Goal: Task Accomplishment & Management: Manage account settings

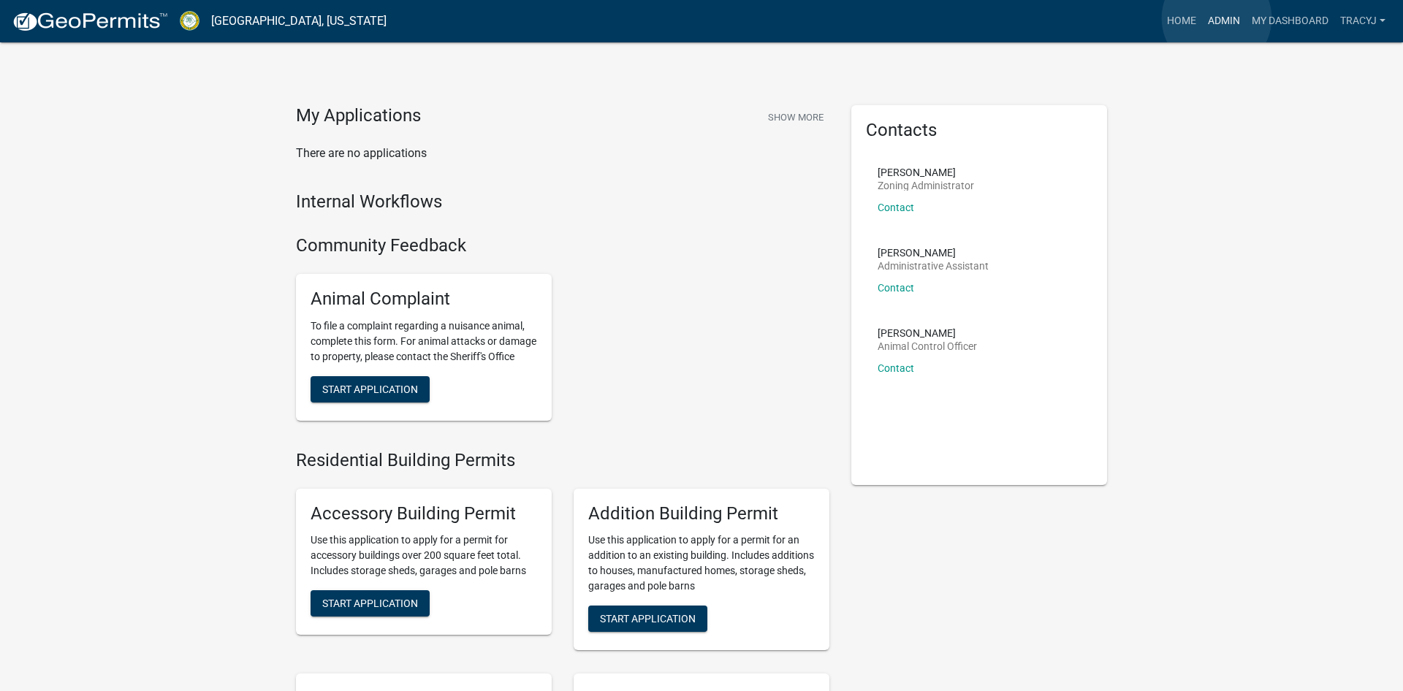
click at [1217, 18] on link "Admin" at bounding box center [1224, 21] width 44 height 28
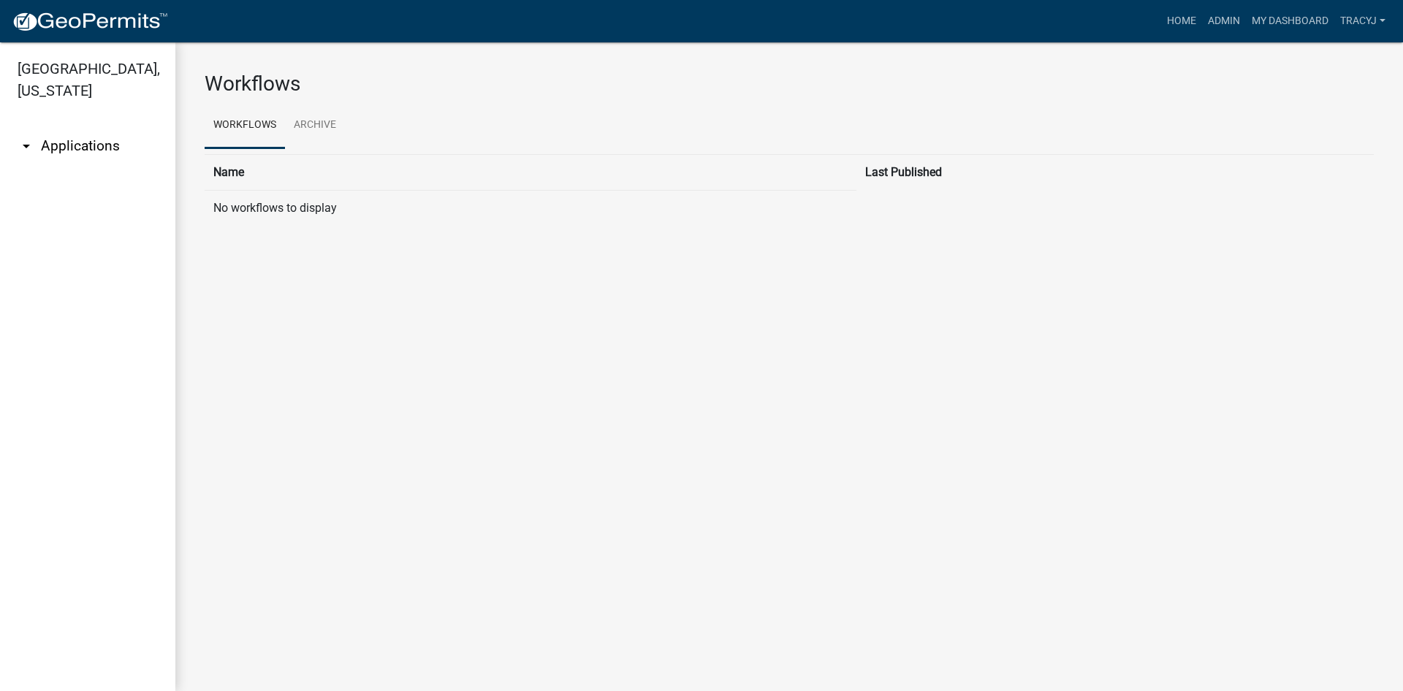
click at [58, 145] on link "arrow_drop_down Applications" at bounding box center [87, 146] width 175 height 35
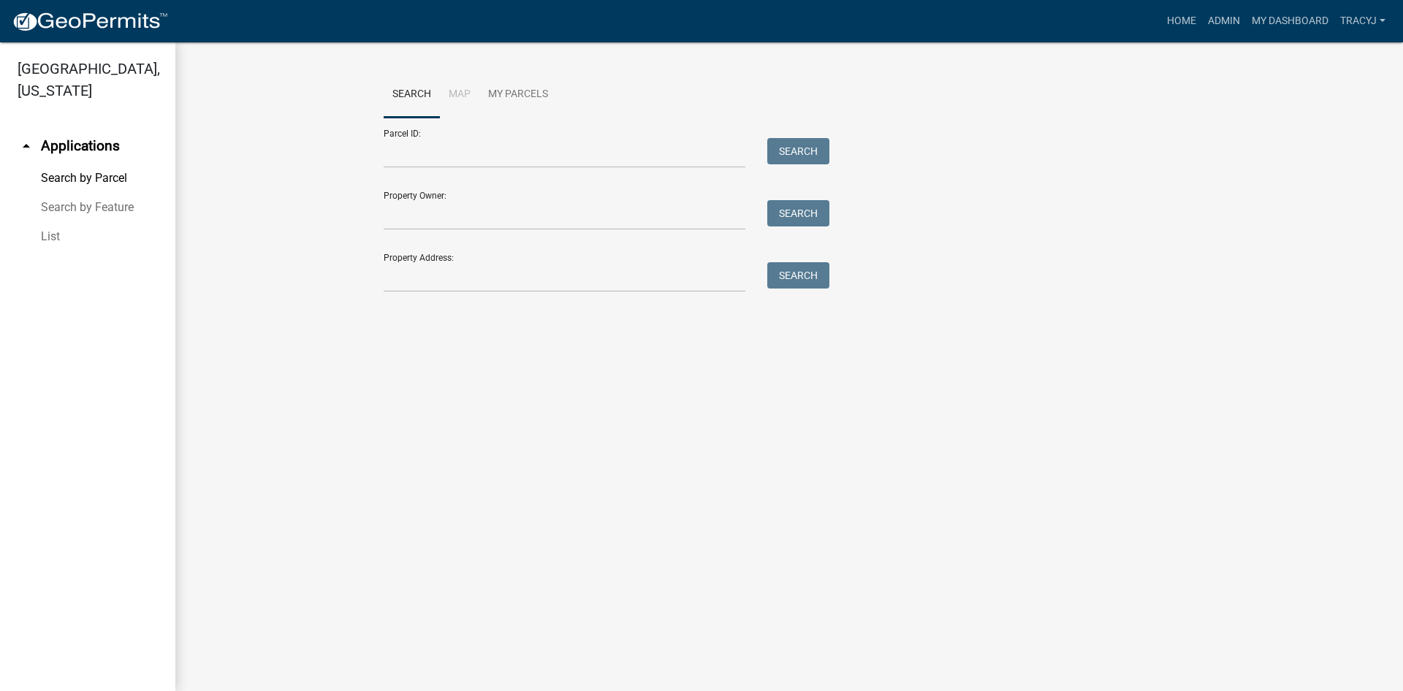
click at [53, 235] on link "List" at bounding box center [87, 236] width 175 height 29
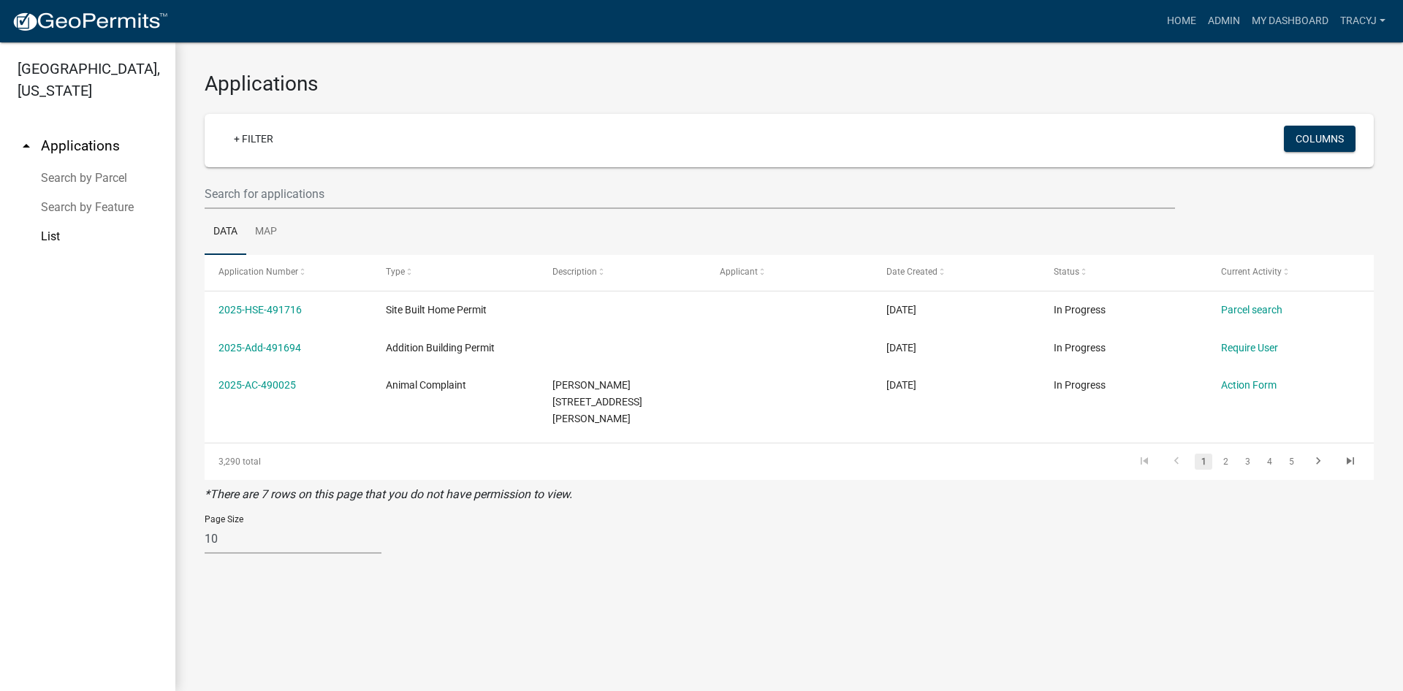
click at [553, 517] on div "Page Size 10 25 50 100" at bounding box center [789, 535] width 1191 height 62
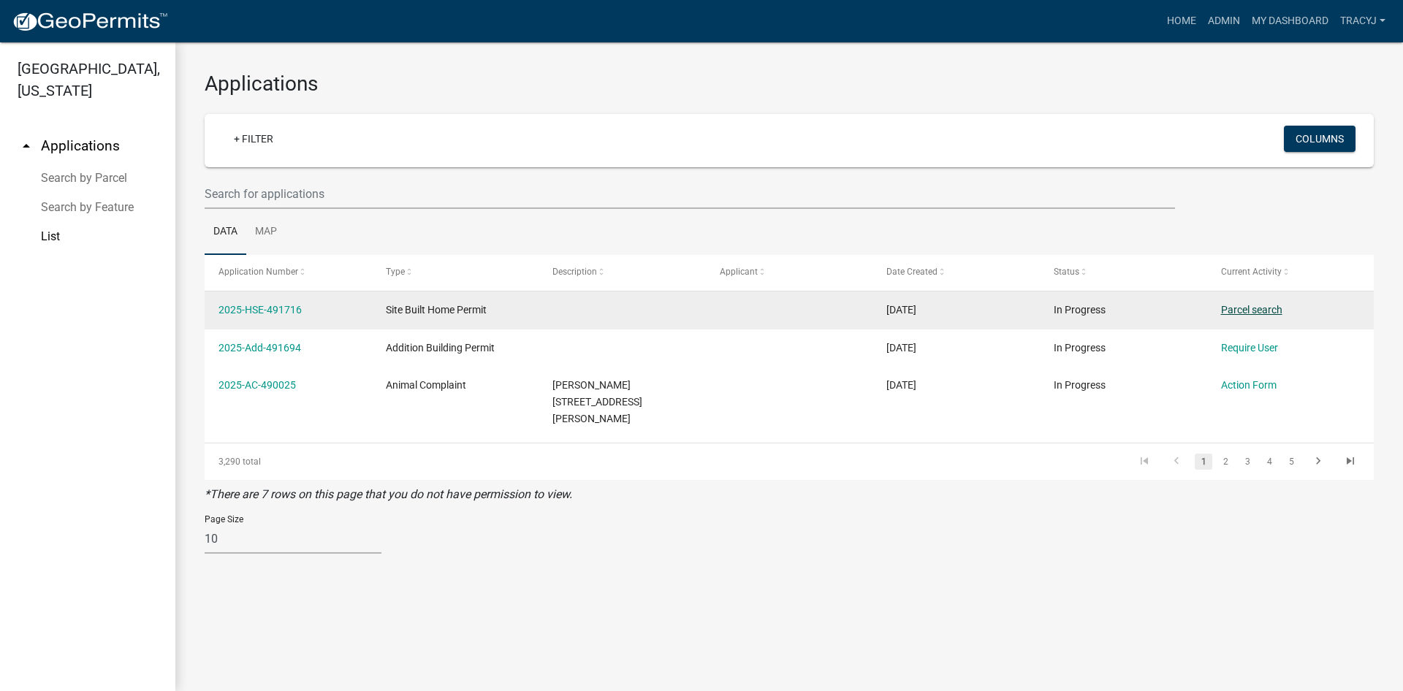
click at [1234, 311] on link "Parcel search" at bounding box center [1251, 310] width 61 height 12
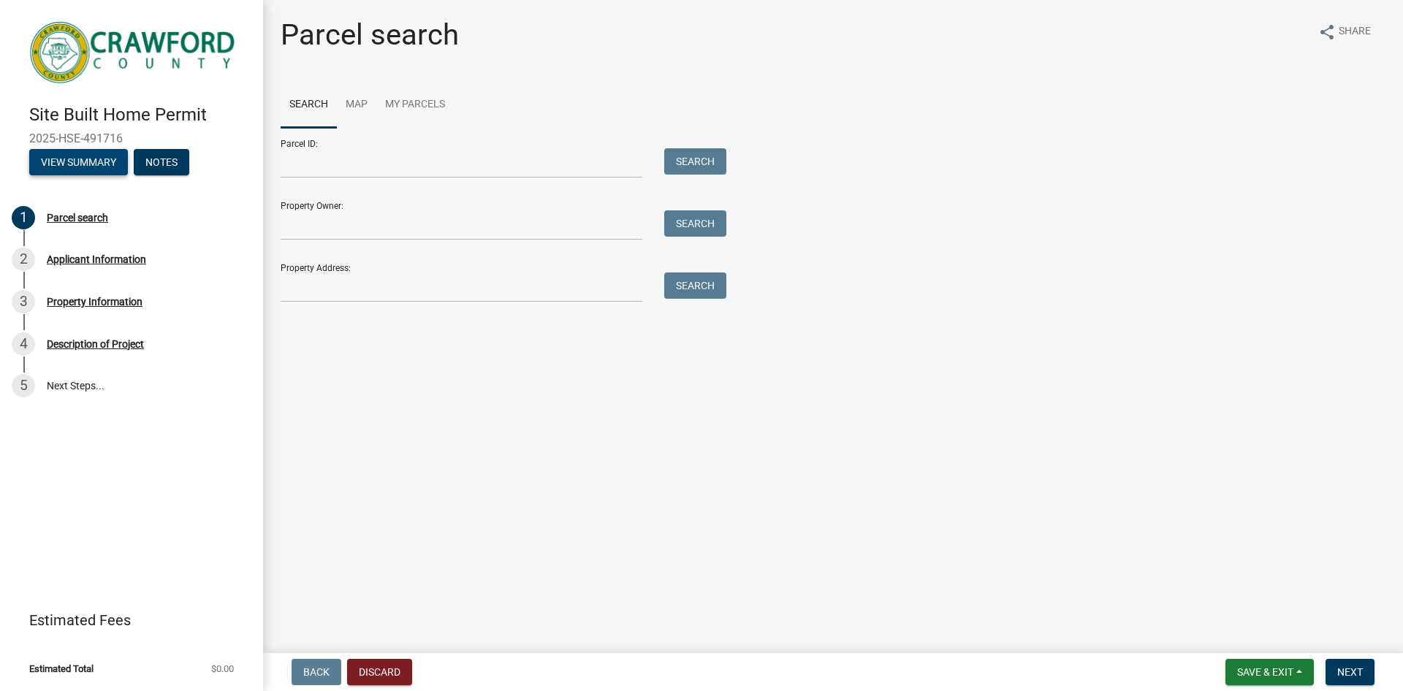
click at [82, 161] on button "View Summary" at bounding box center [78, 162] width 99 height 26
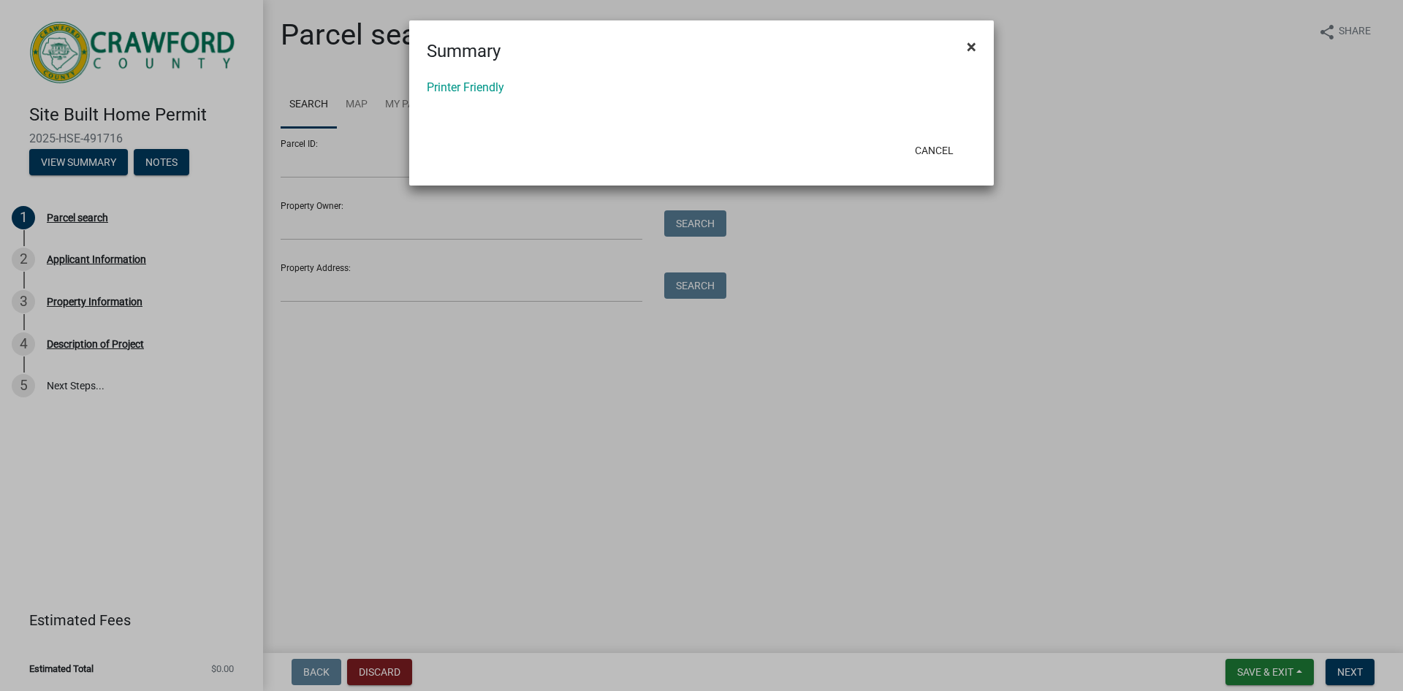
click at [972, 49] on span "×" at bounding box center [972, 47] width 10 height 20
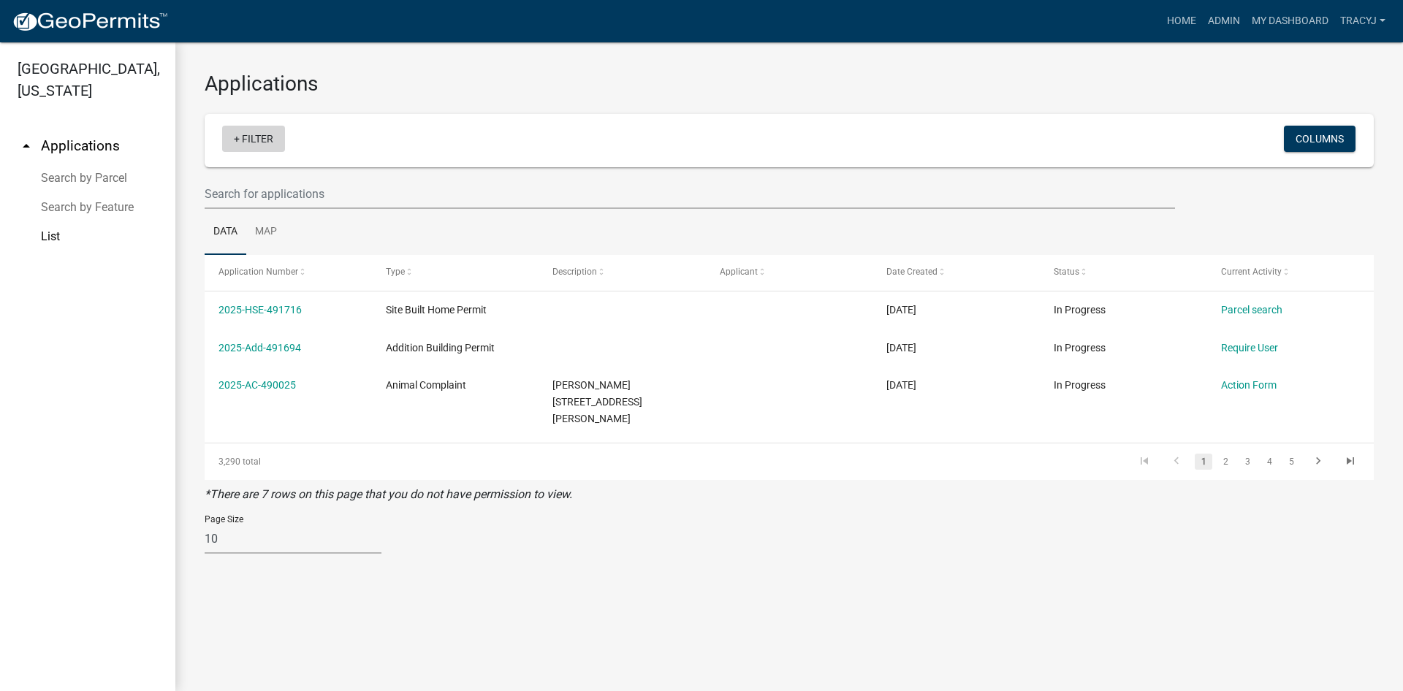
click at [262, 138] on link "+ Filter" at bounding box center [253, 139] width 63 height 26
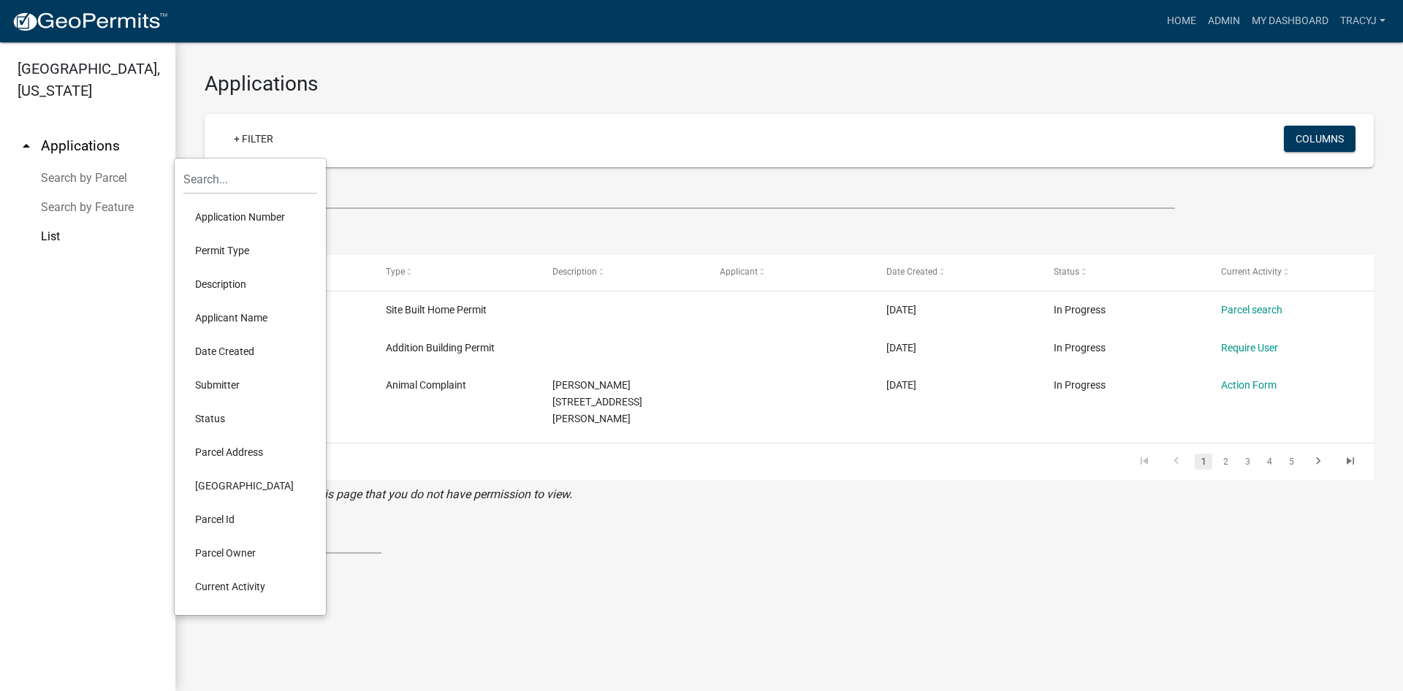
click at [218, 416] on li "Status" at bounding box center [250, 419] width 134 height 34
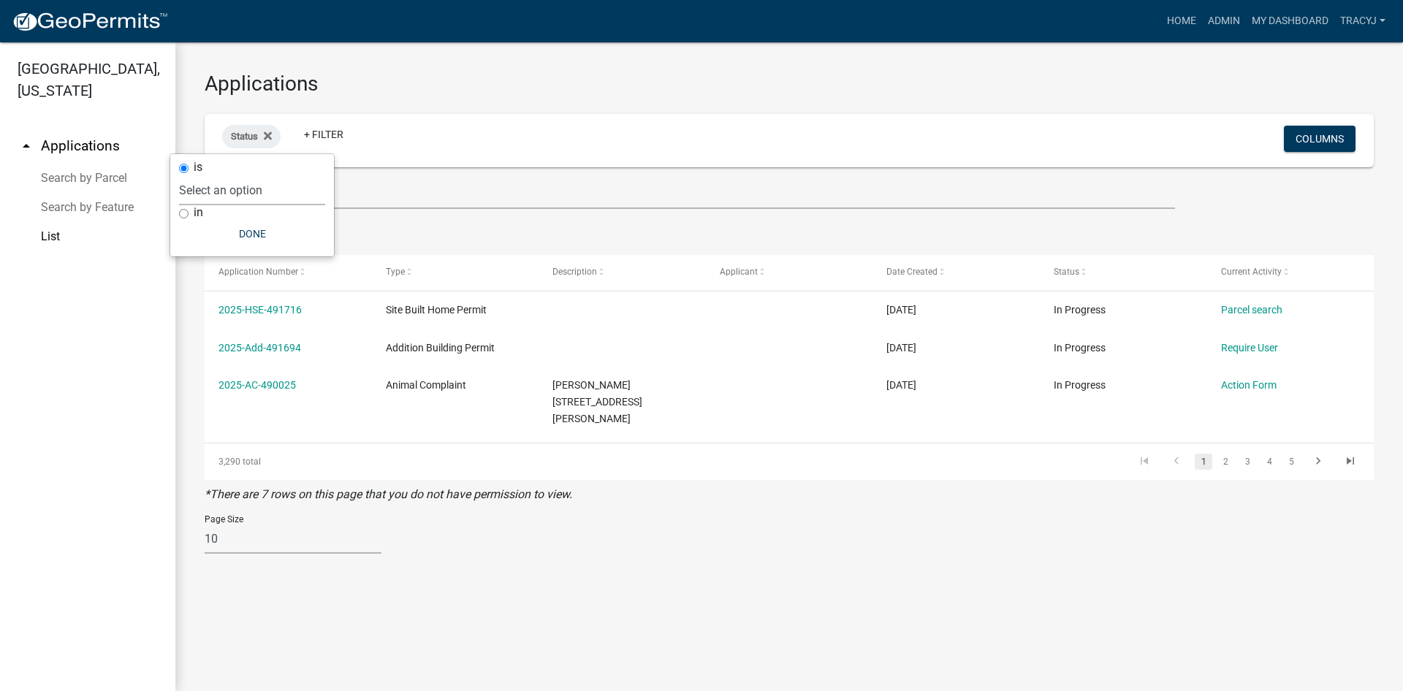
click at [179, 175] on select "Select an option Not Started In Progress Completed Expired Locked Withdrawn Voi…" at bounding box center [252, 190] width 146 height 30
select select "1"
click option "In Progress" at bounding box center [0, 0] width 0 height 0
click at [293, 234] on button "Done" at bounding box center [282, 234] width 146 height 26
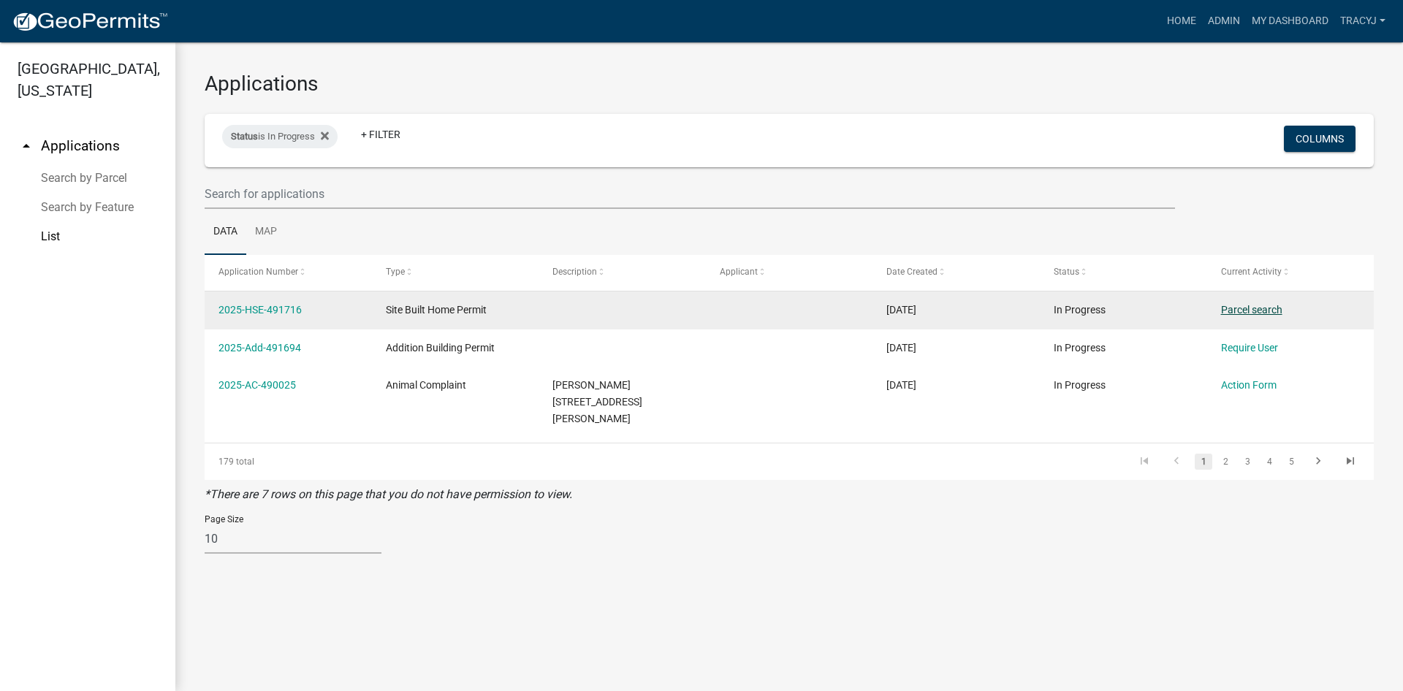
click at [1226, 308] on link "Parcel search" at bounding box center [1251, 310] width 61 height 12
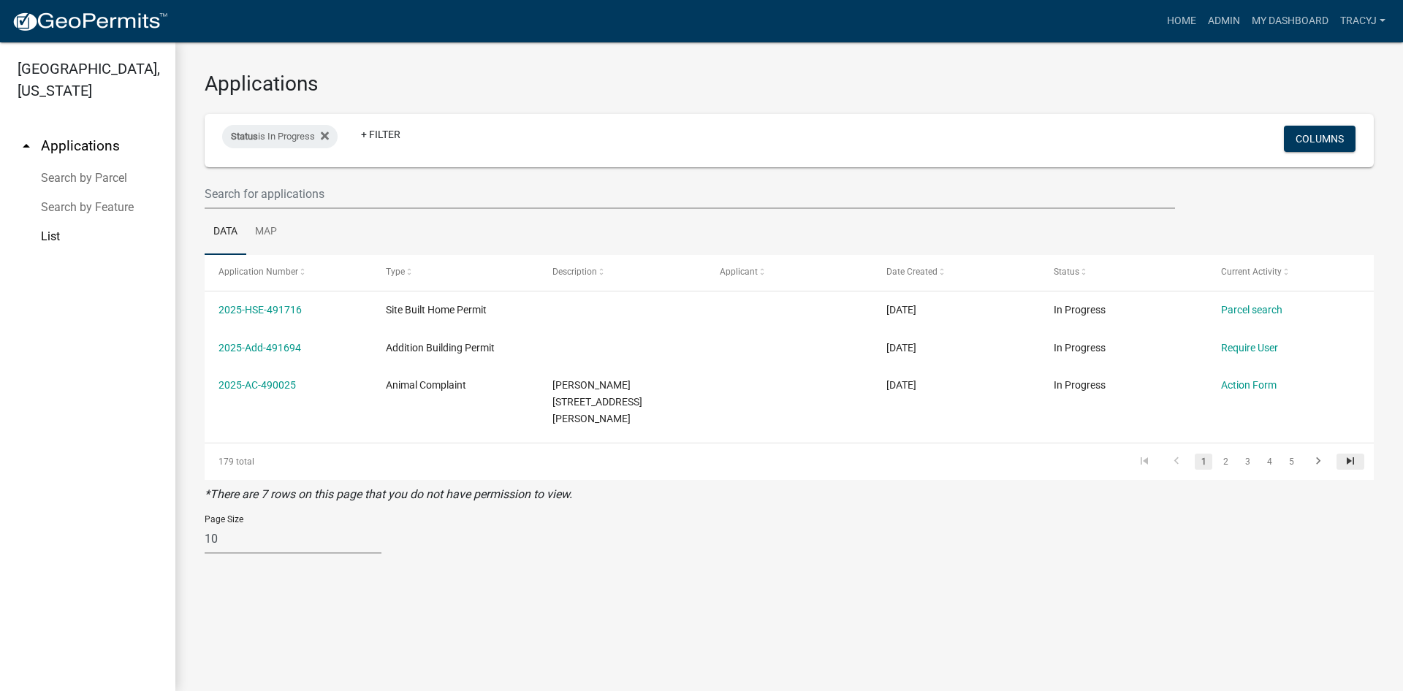
click at [1354, 455] on icon "go to last page" at bounding box center [1350, 464] width 19 height 18
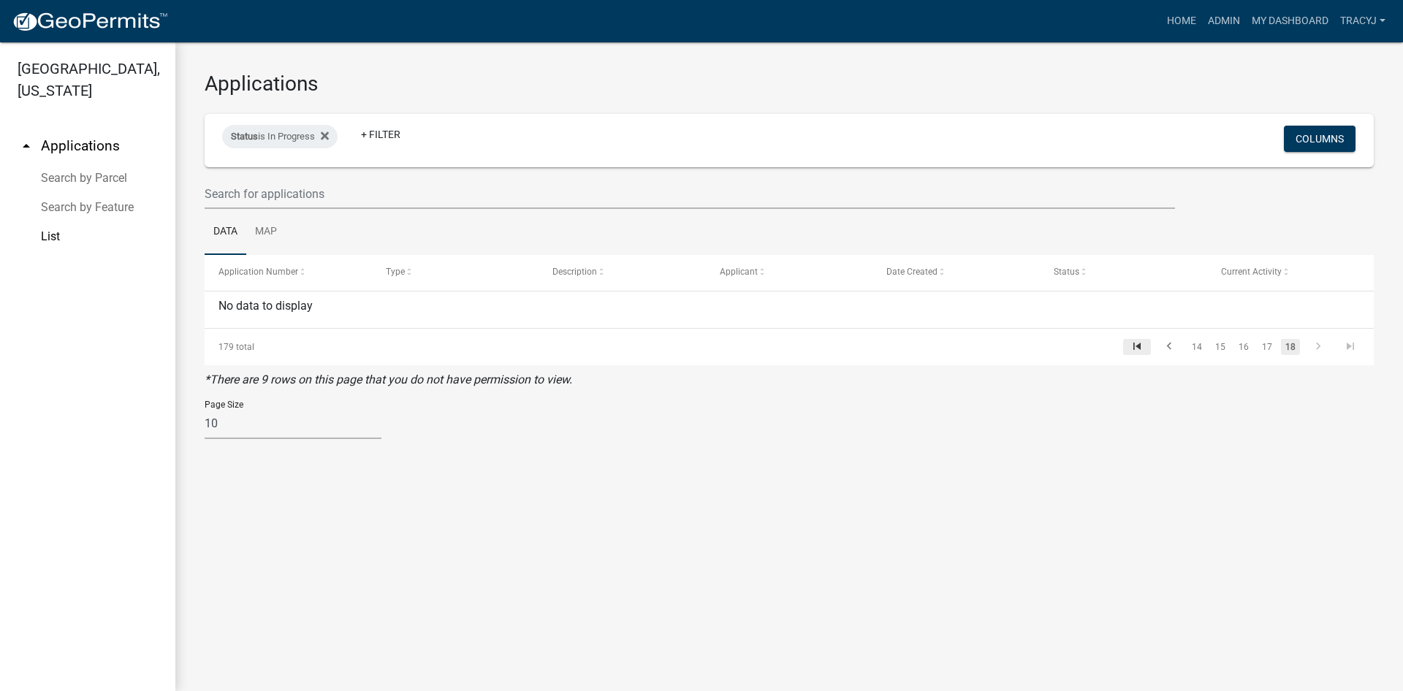
click at [1136, 349] on icon "go to first page" at bounding box center [1137, 349] width 19 height 18
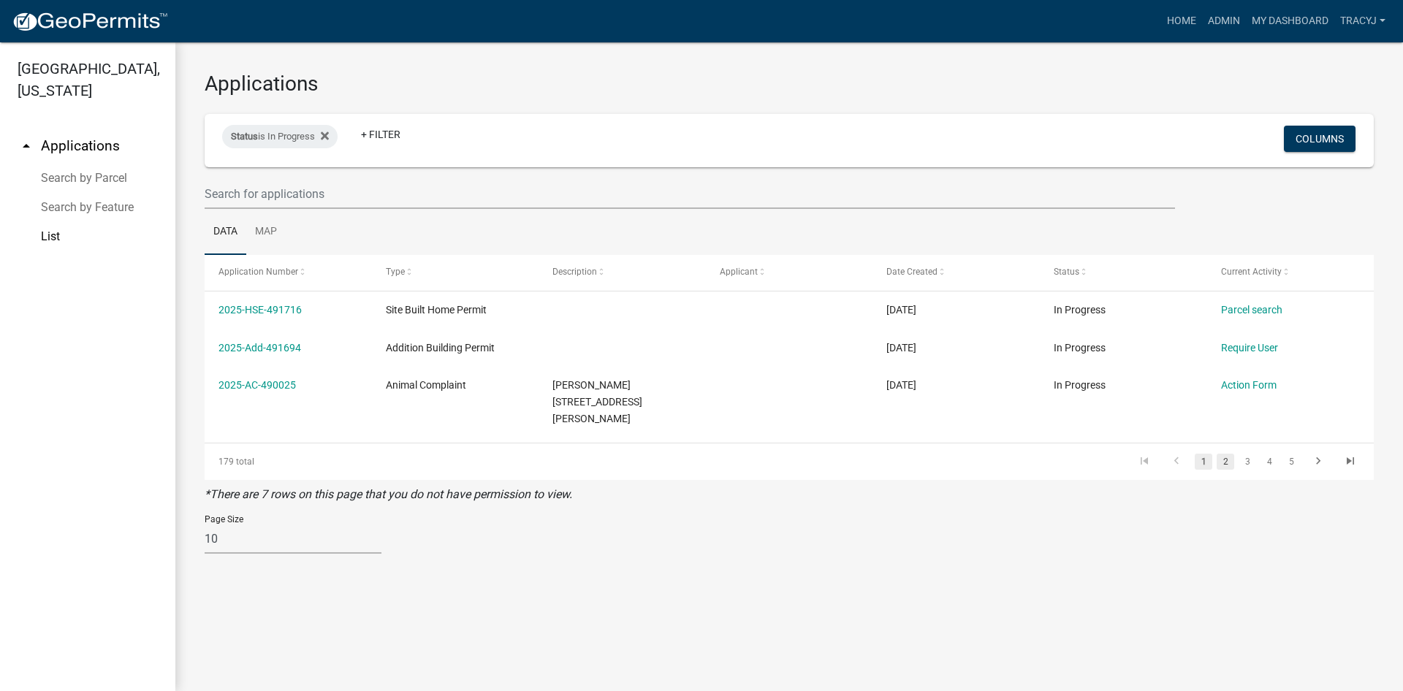
click at [1225, 454] on link "2" at bounding box center [1226, 462] width 18 height 16
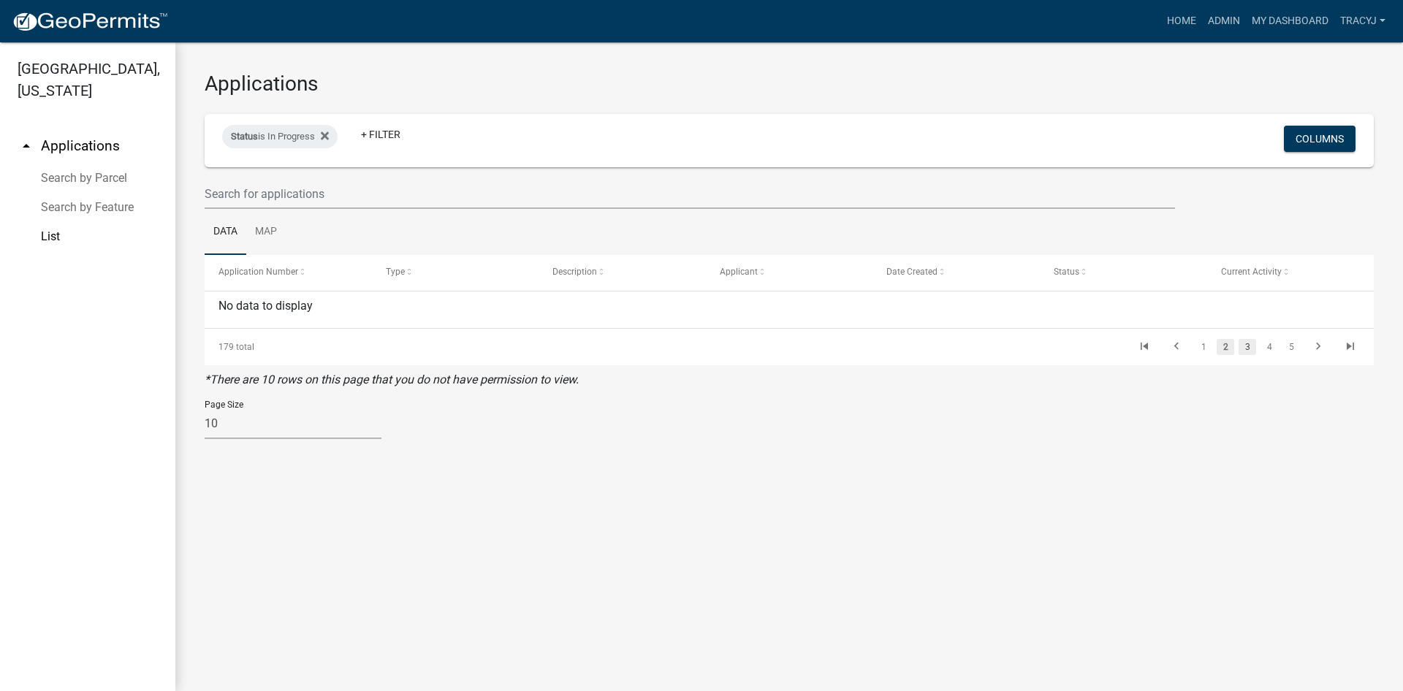
click at [1243, 344] on link "3" at bounding box center [1248, 347] width 18 height 16
click at [1201, 349] on link "1" at bounding box center [1204, 347] width 18 height 16
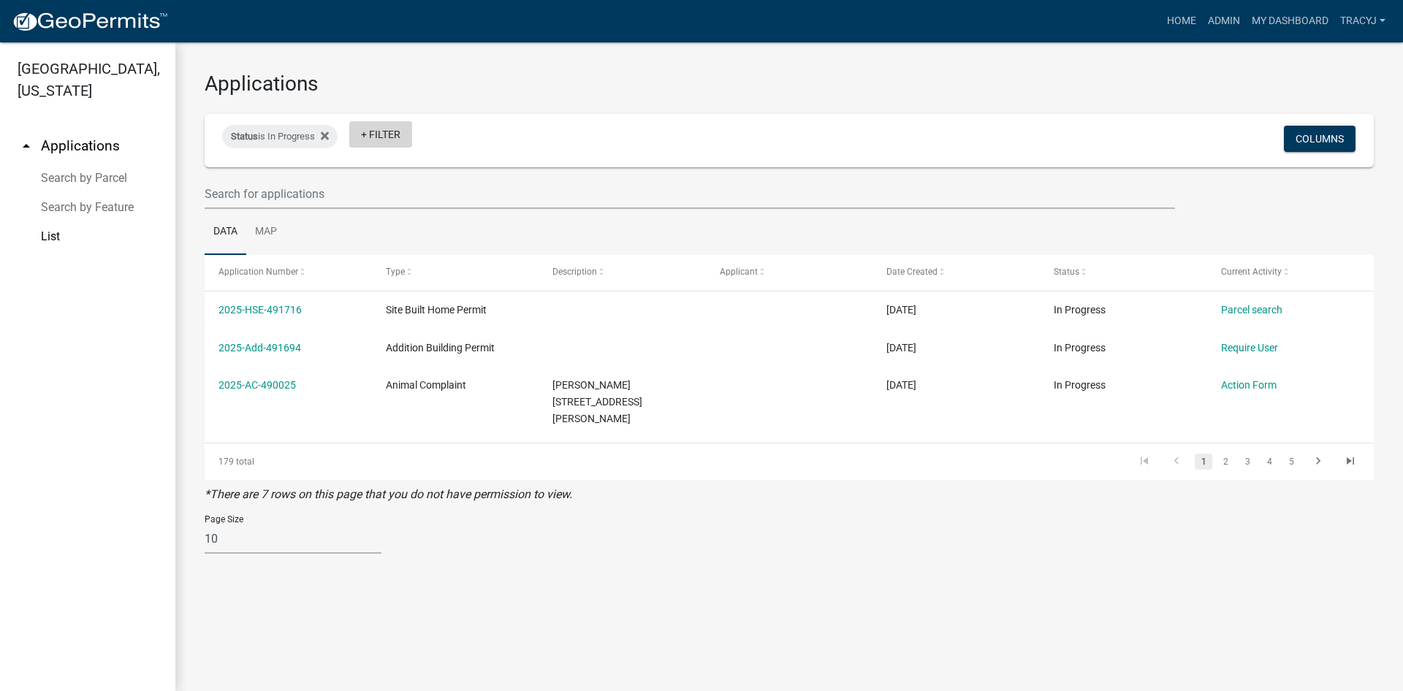
click at [390, 134] on link "+ Filter" at bounding box center [380, 134] width 63 height 26
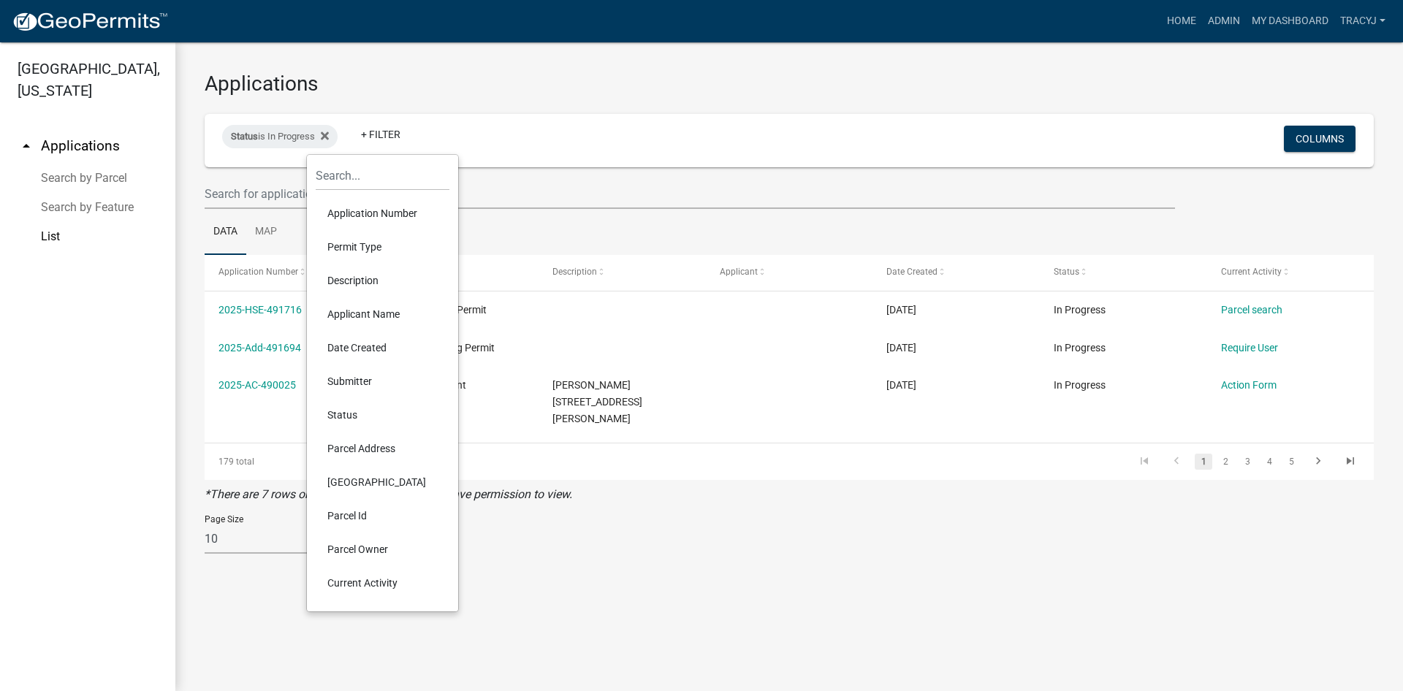
click at [365, 244] on li "Permit Type" at bounding box center [383, 247] width 134 height 34
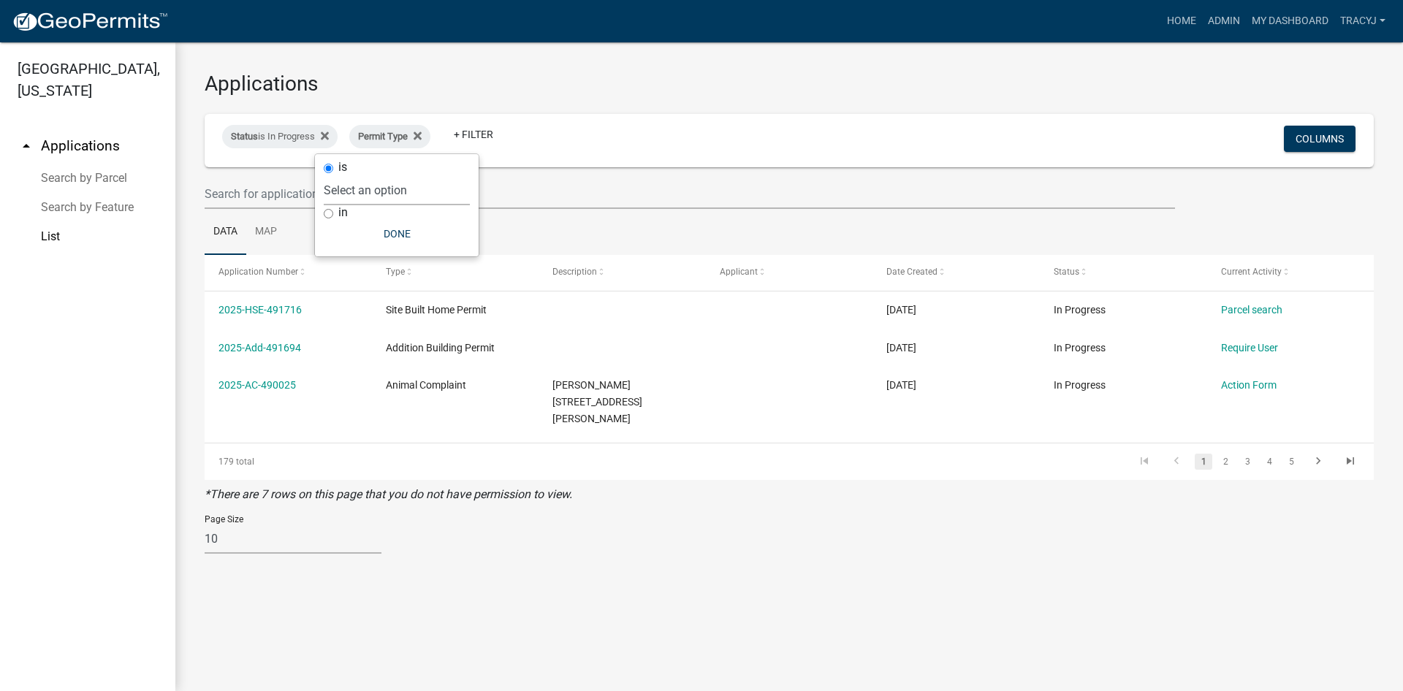
click at [324, 175] on select "Select an option" at bounding box center [397, 190] width 146 height 30
click at [401, 232] on button "Done" at bounding box center [397, 234] width 146 height 26
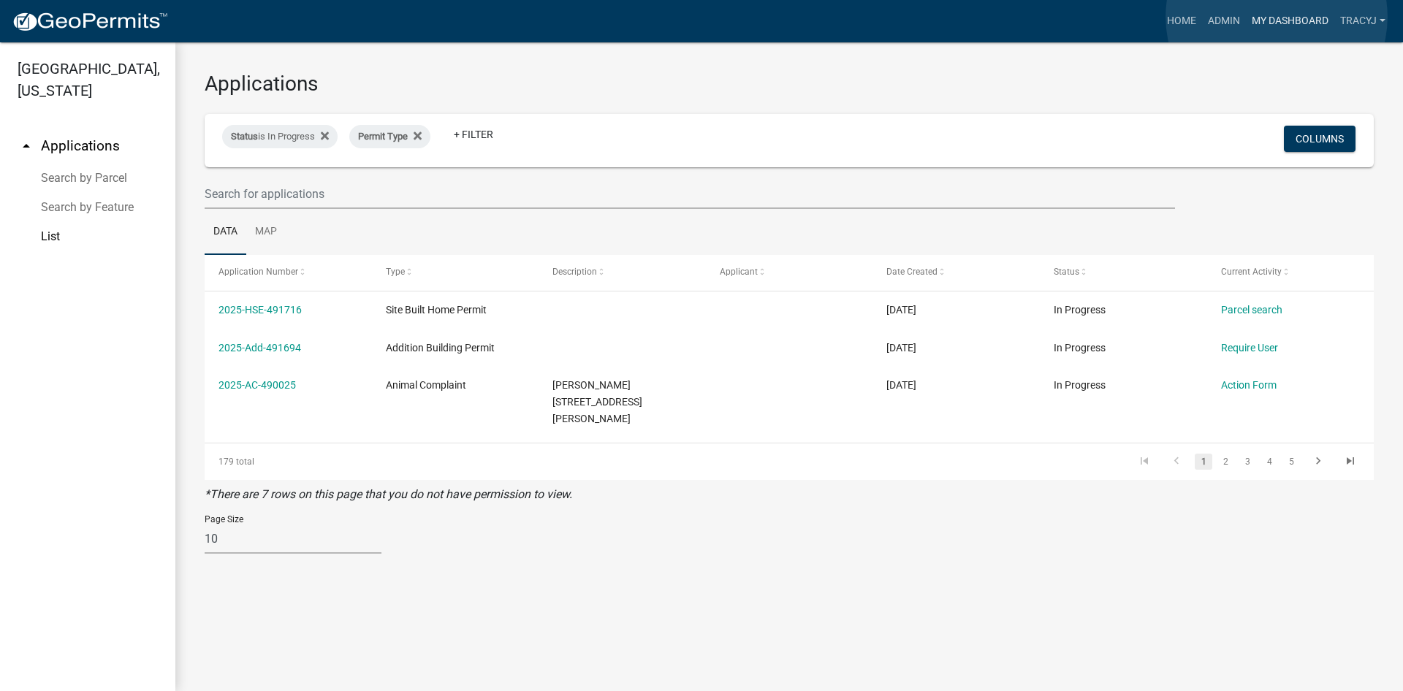
click at [1277, 17] on link "My Dashboard" at bounding box center [1290, 21] width 88 height 28
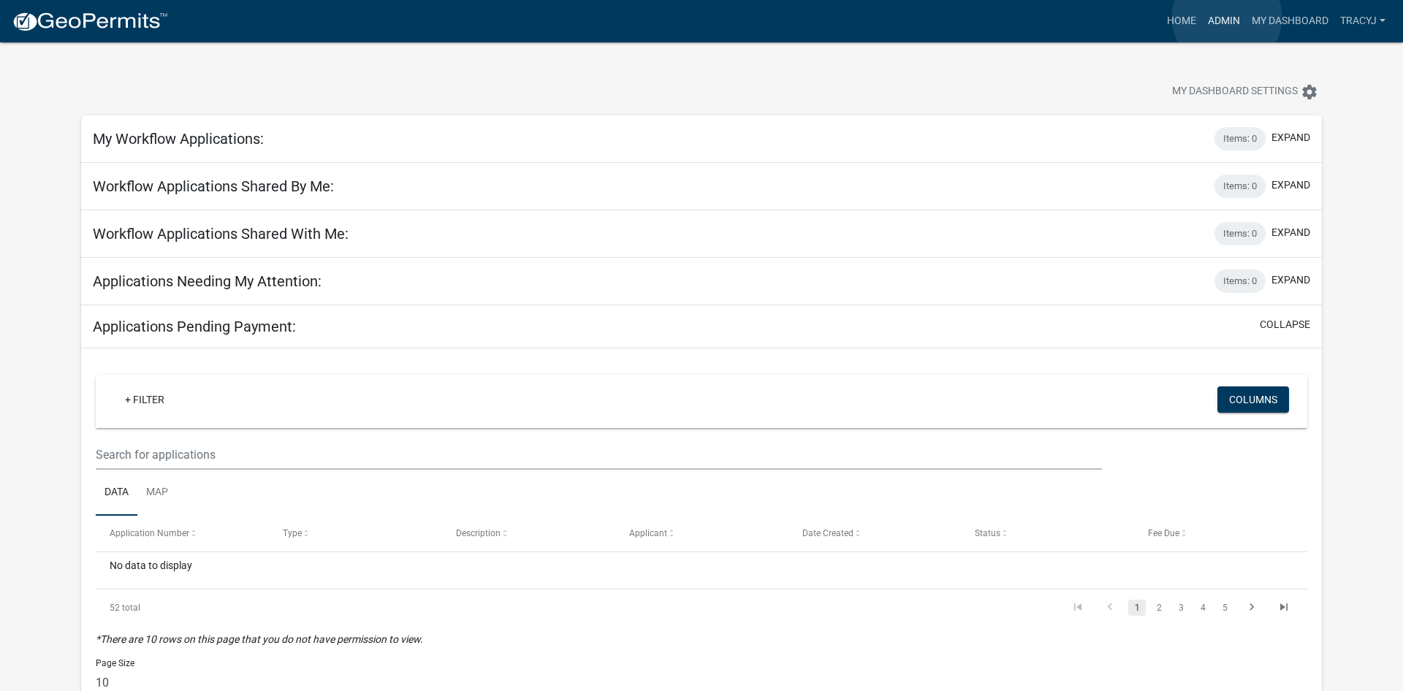
click at [1227, 18] on link "Admin" at bounding box center [1224, 21] width 44 height 28
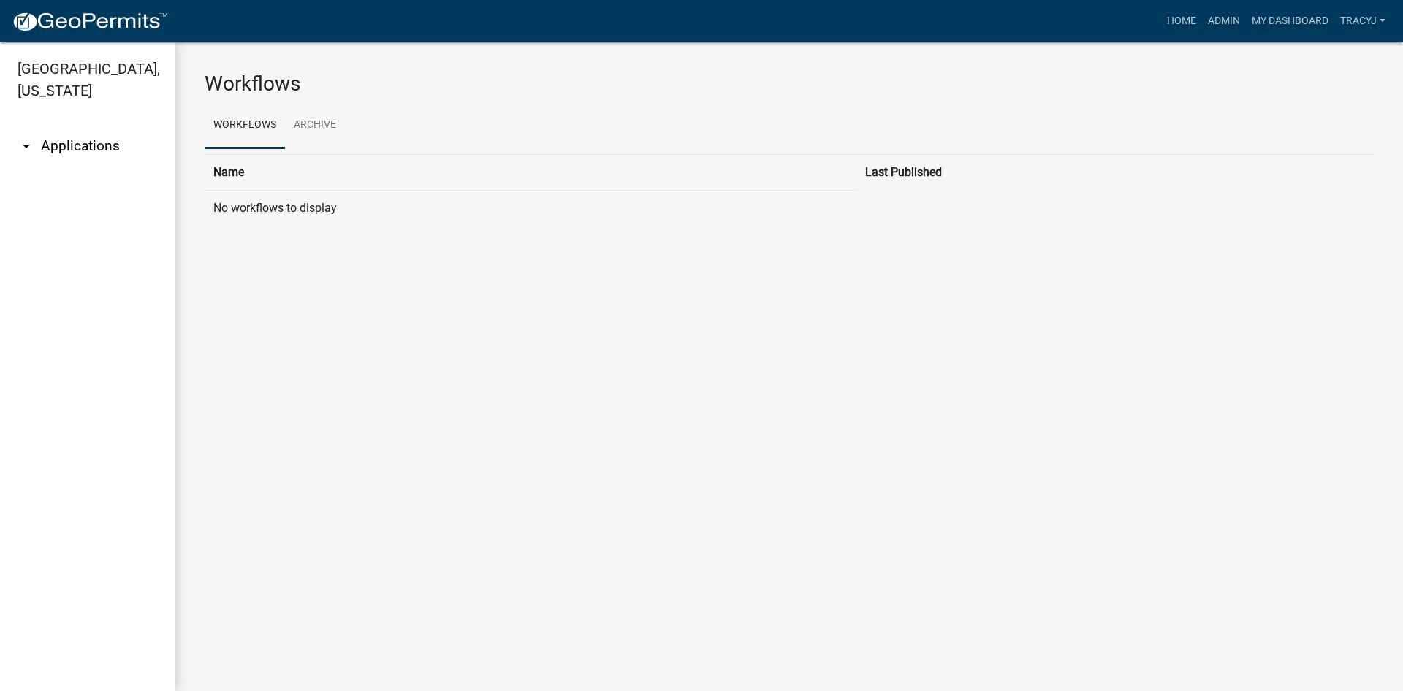
click at [54, 146] on link "arrow_drop_down Applications" at bounding box center [87, 146] width 175 height 35
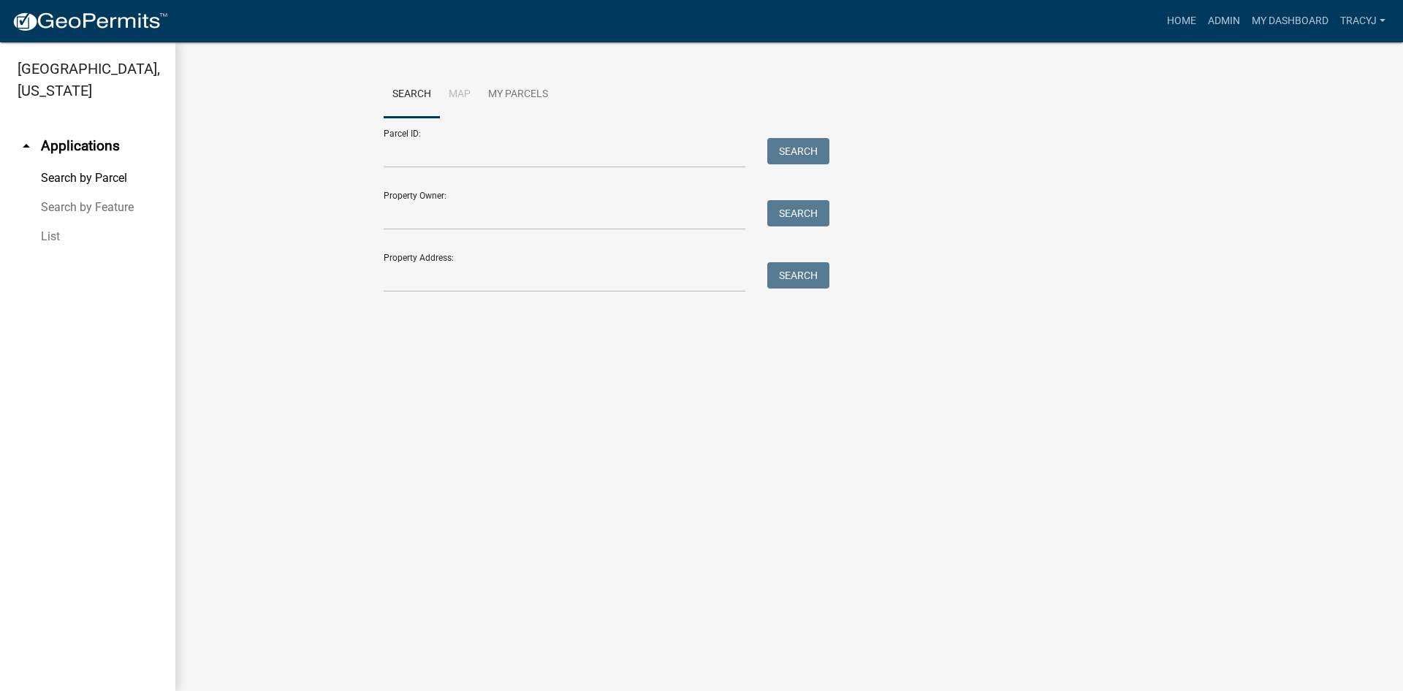
click at [55, 235] on link "List" at bounding box center [87, 236] width 175 height 29
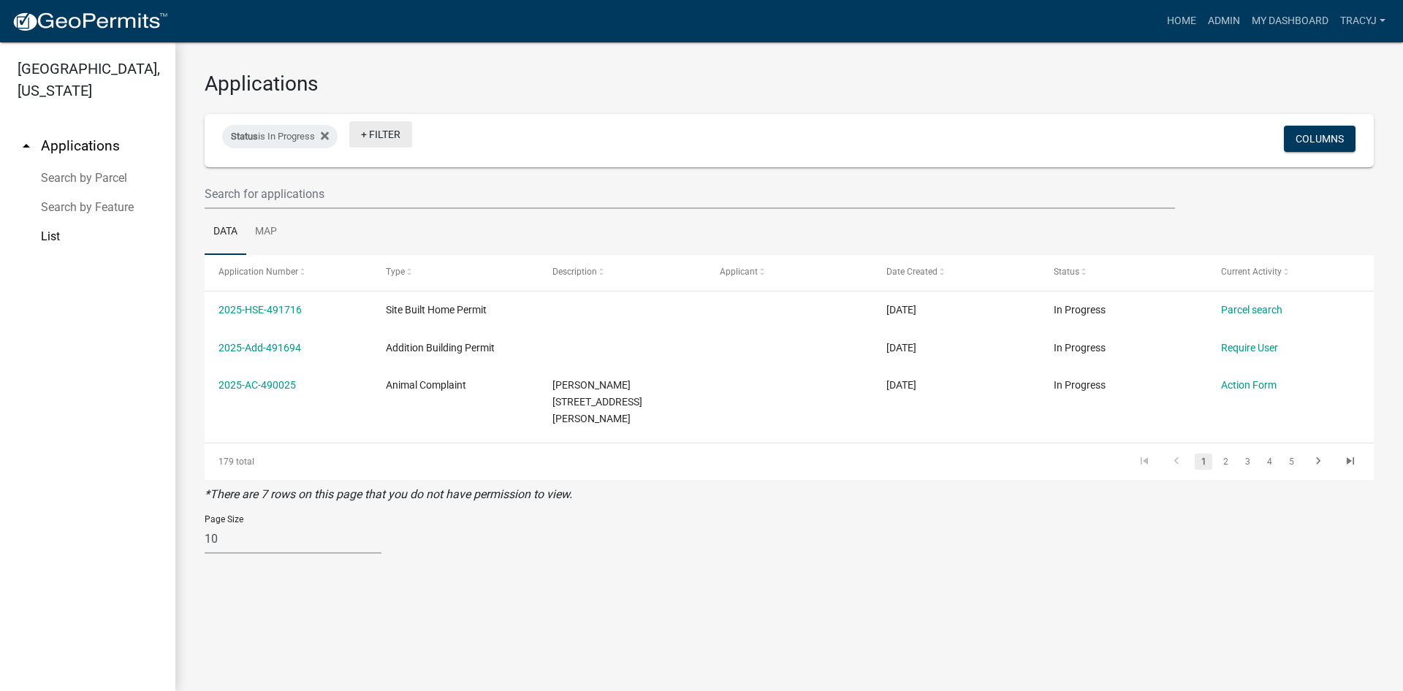
click at [390, 132] on link "+ Filter" at bounding box center [380, 134] width 63 height 26
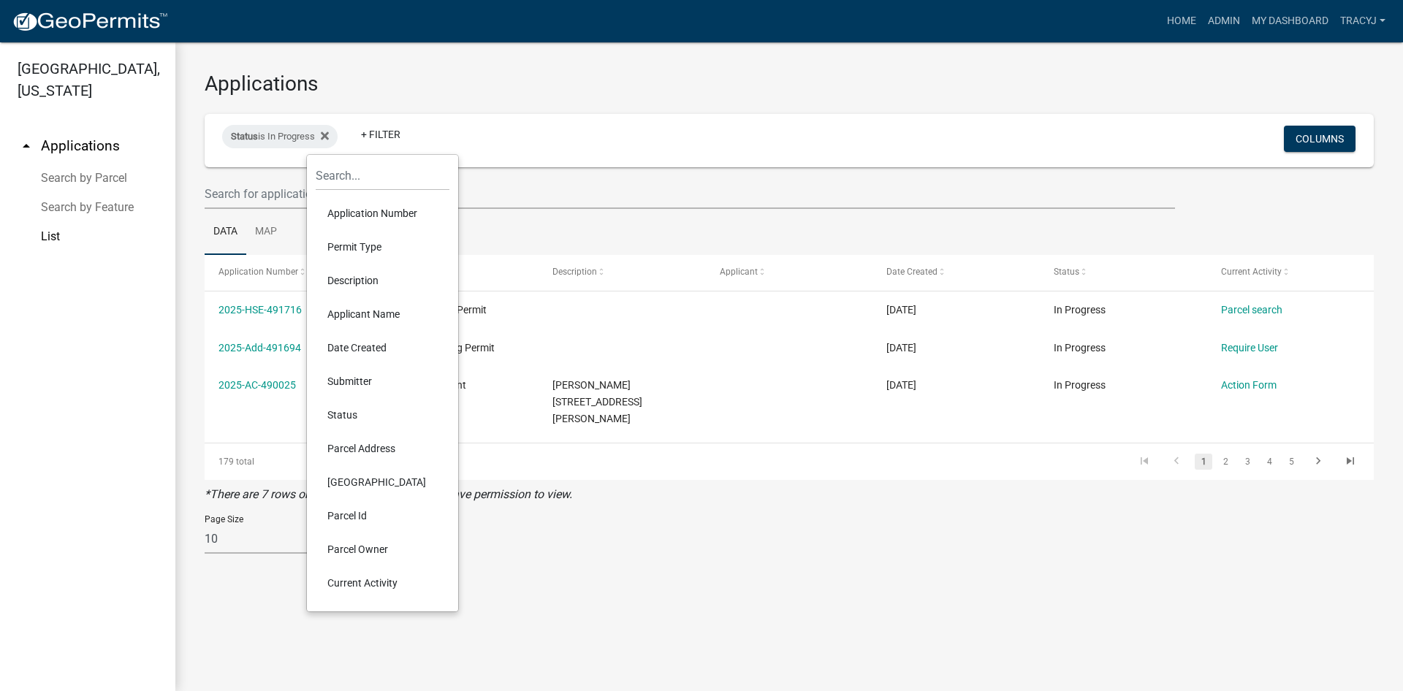
click at [352, 348] on li "Date Created" at bounding box center [383, 348] width 134 height 34
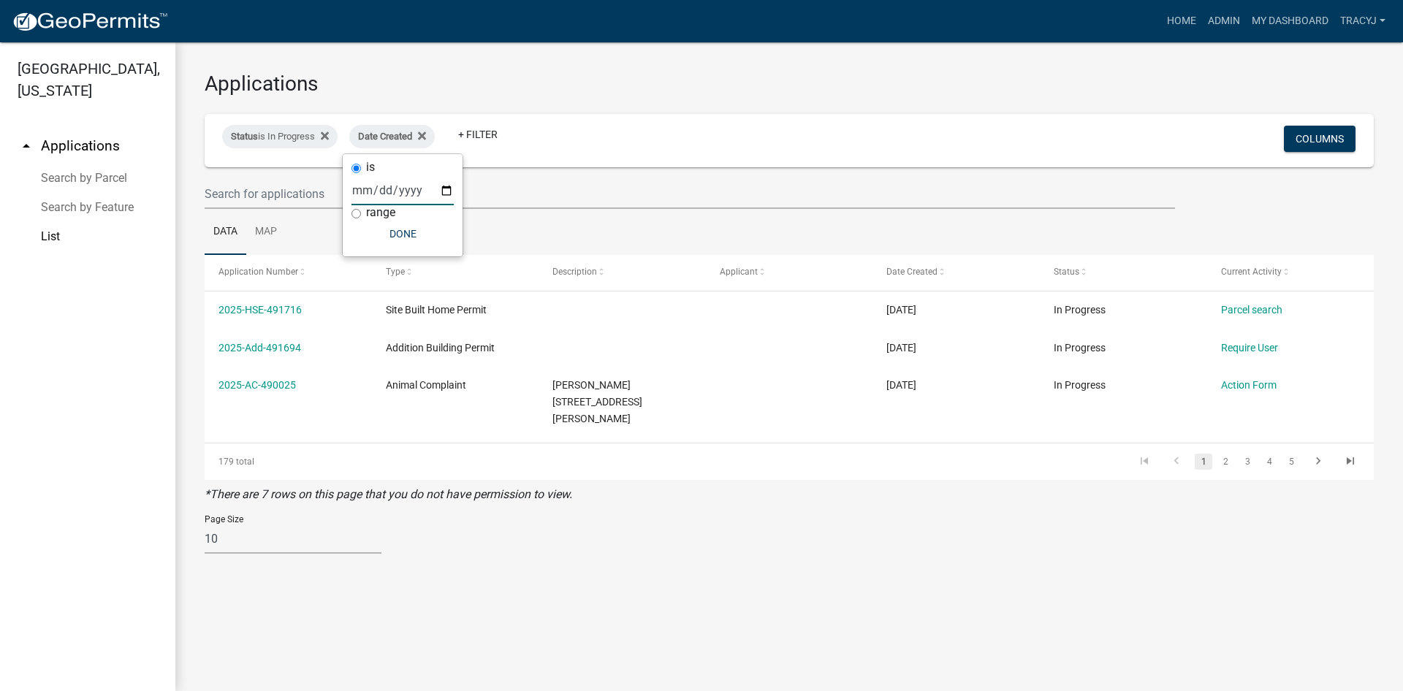
click at [369, 188] on input "date" at bounding box center [403, 190] width 102 height 30
type input "[DATE]"
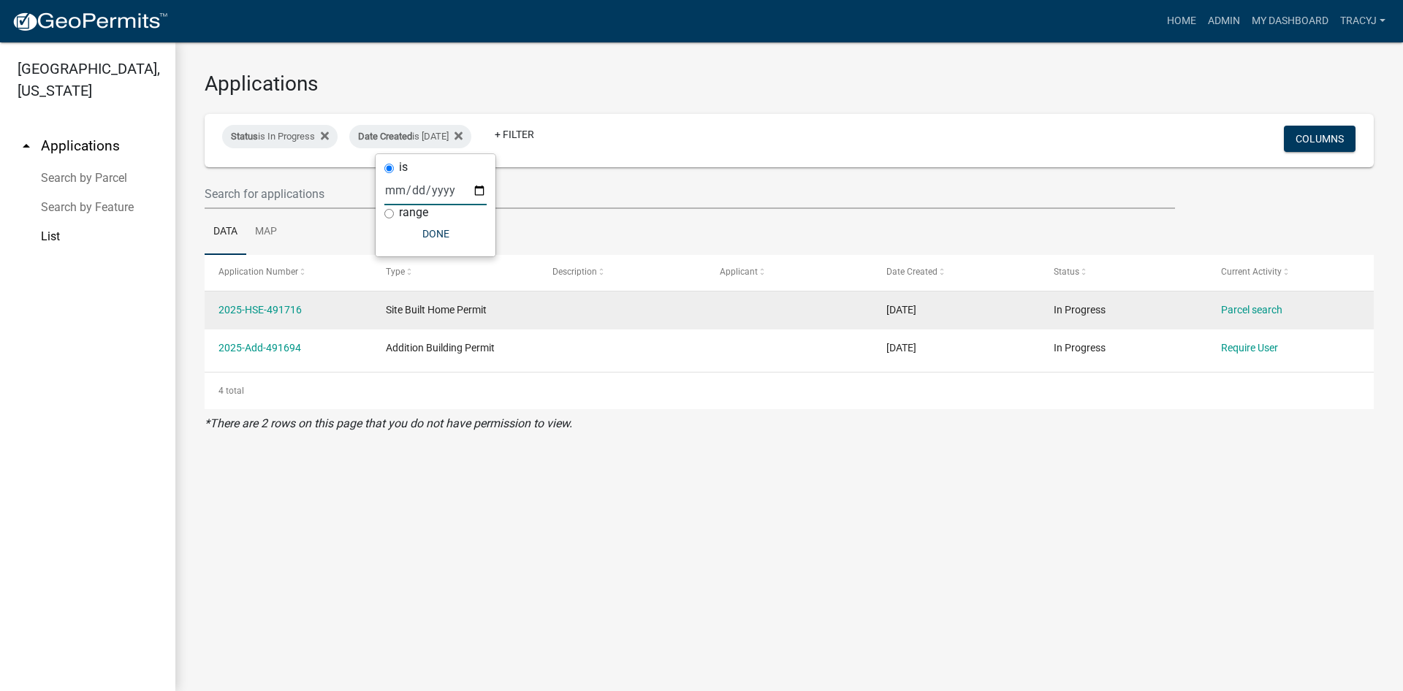
click at [464, 307] on span "Site Built Home Permit" at bounding box center [436, 310] width 101 height 12
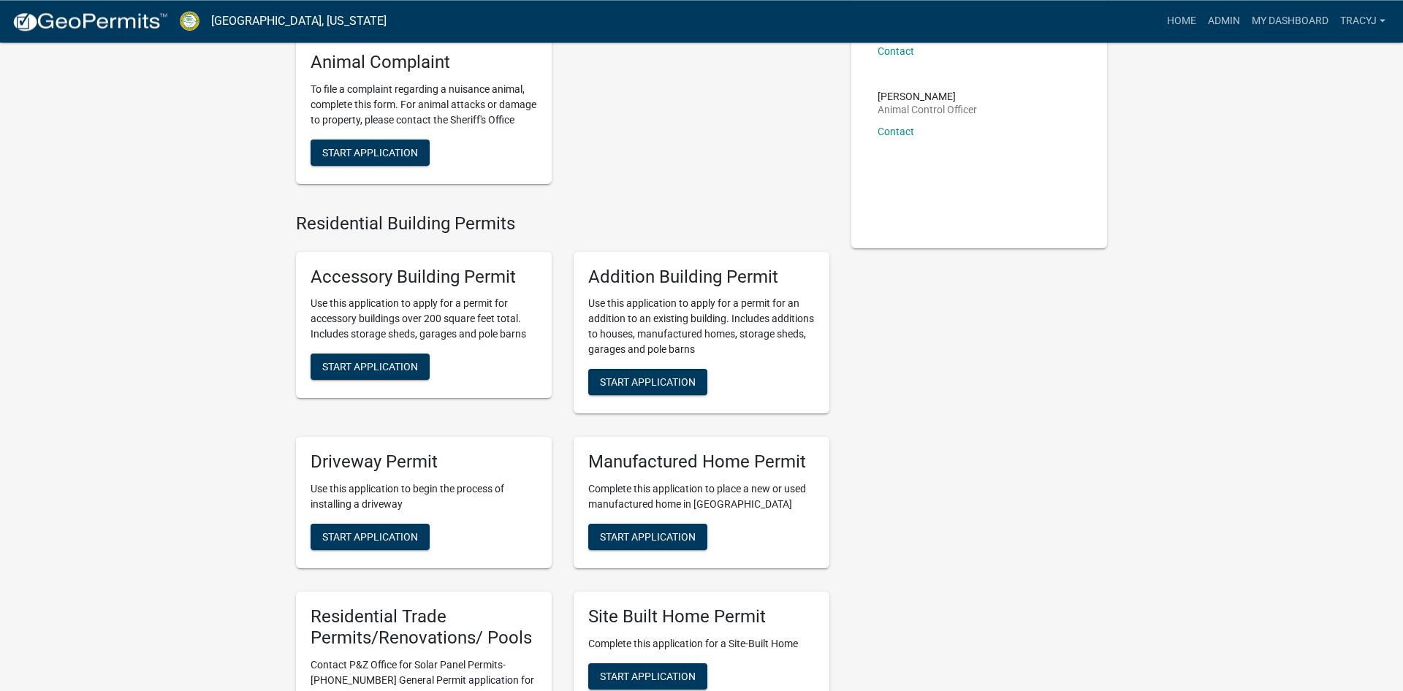
scroll to position [205, 0]
